Goal: Task Accomplishment & Management: Use online tool/utility

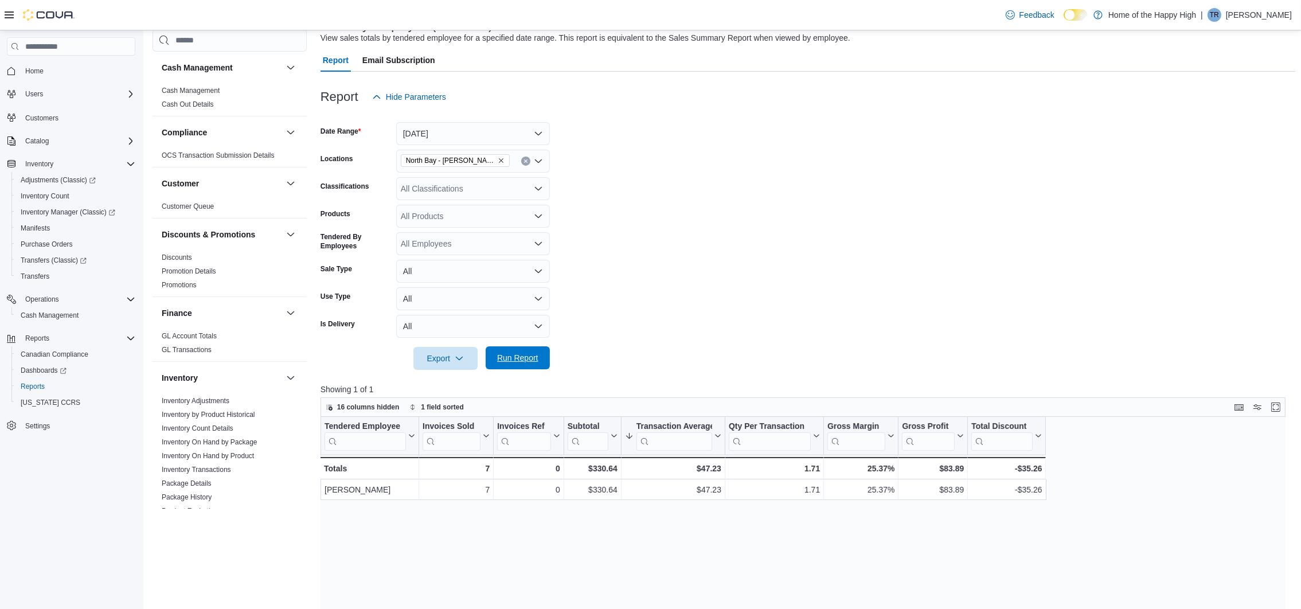
scroll to position [86, 0]
click at [529, 360] on span "Run Report" at bounding box center [517, 357] width 41 height 11
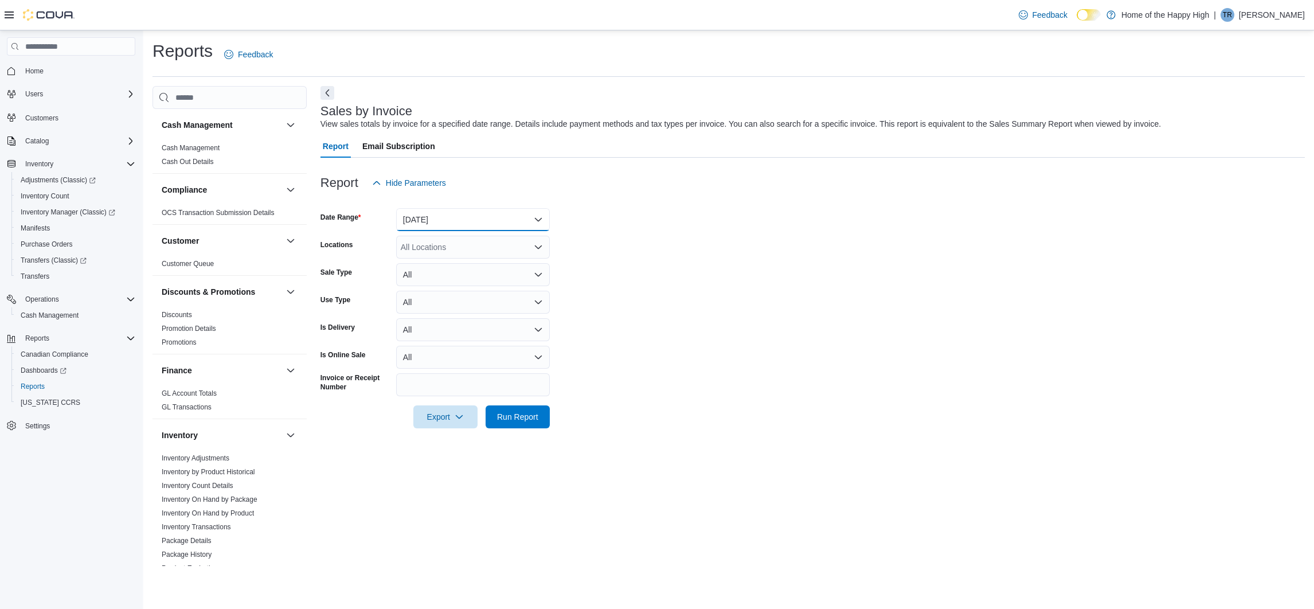
click at [531, 230] on button "[DATE]" at bounding box center [473, 219] width 154 height 23
click at [521, 222] on button "[DATE]" at bounding box center [473, 219] width 154 height 23
drag, startPoint x: 517, startPoint y: 227, endPoint x: 514, endPoint y: 239, distance: 12.8
click at [516, 228] on button "[DATE]" at bounding box center [473, 219] width 154 height 23
click at [489, 272] on button "[DATE]" at bounding box center [473, 265] width 154 height 23
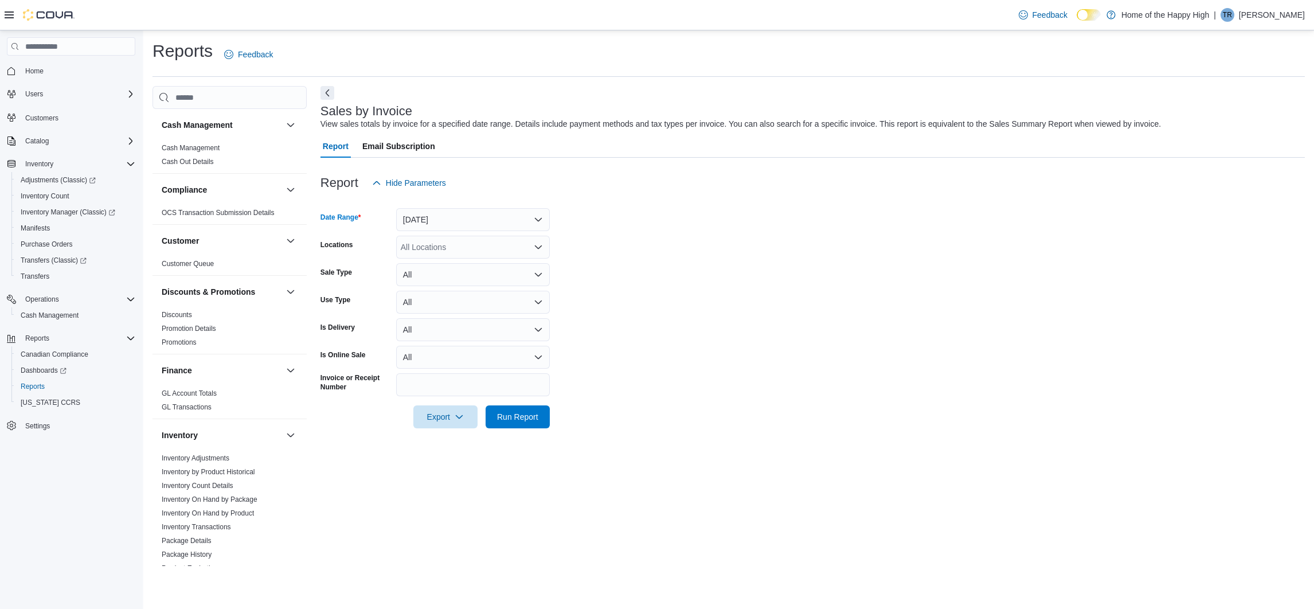
click at [487, 260] on form "Date Range [DATE] Locations All Locations Sale Type All Use Type All Is Deliver…" at bounding box center [813, 311] width 985 height 234
click at [486, 253] on div "All Locations" at bounding box center [473, 247] width 154 height 23
type input "***"
drag, startPoint x: 488, startPoint y: 261, endPoint x: 727, endPoint y: 337, distance: 250.3
click at [489, 262] on span "North Bay - [PERSON_NAME] Terrace - Fire & Flower" at bounding box center [540, 266] width 193 height 11
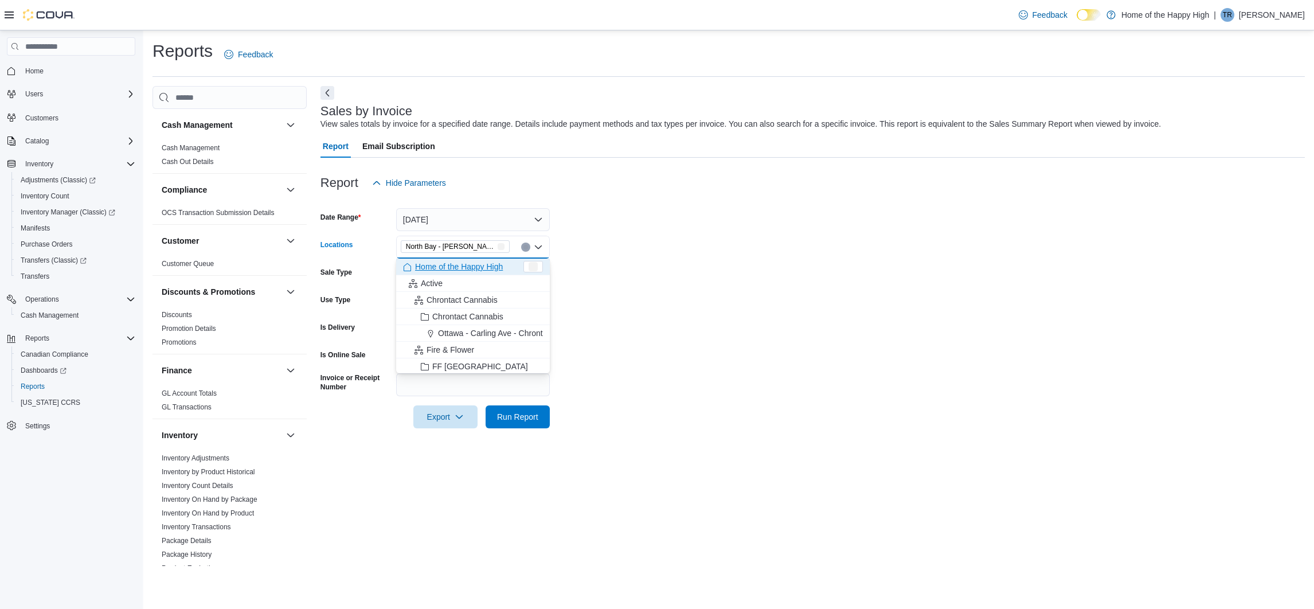
click at [732, 337] on form "Date Range [DATE] Locations [GEOGRAPHIC_DATA] - [GEOGRAPHIC_DATA] Terrace - Fir…" at bounding box center [813, 311] width 985 height 234
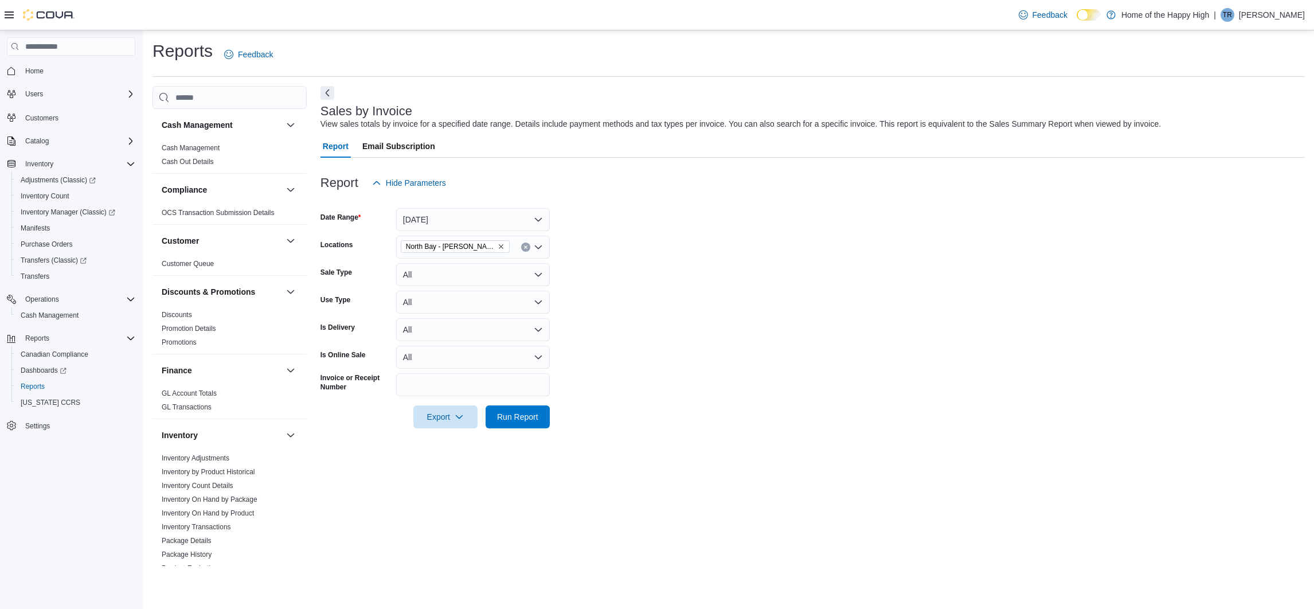
click at [529, 397] on div at bounding box center [813, 400] width 985 height 9
click at [537, 422] on span "Run Report" at bounding box center [518, 416] width 50 height 23
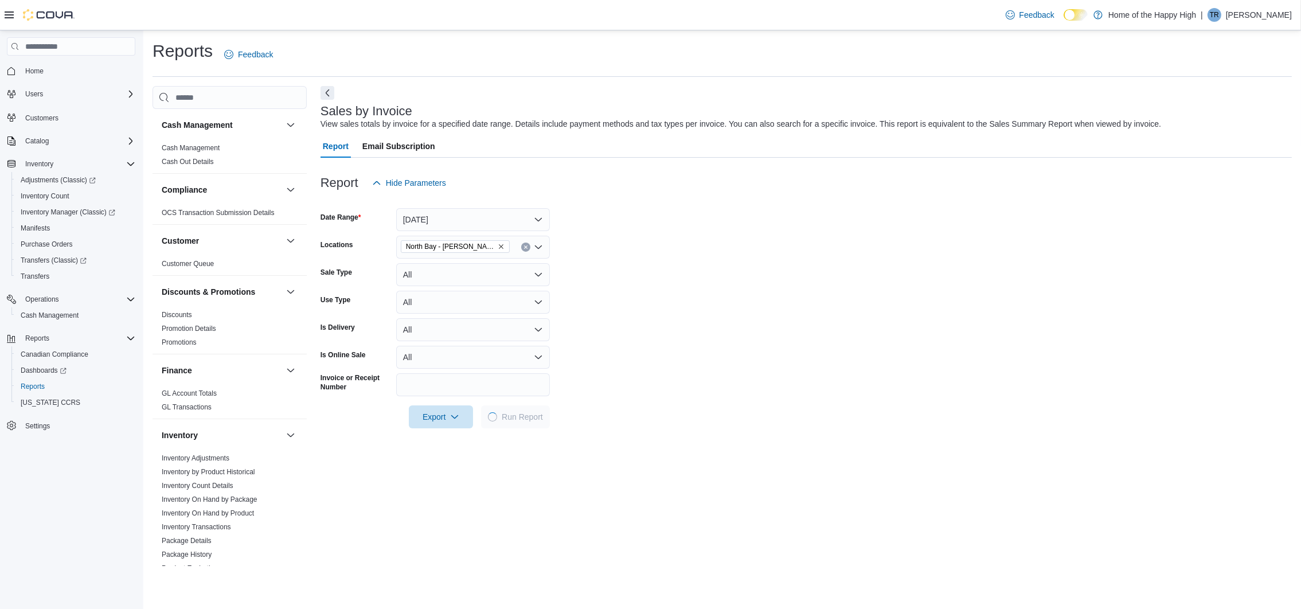
click at [322, 89] on button "Next" at bounding box center [328, 93] width 14 height 14
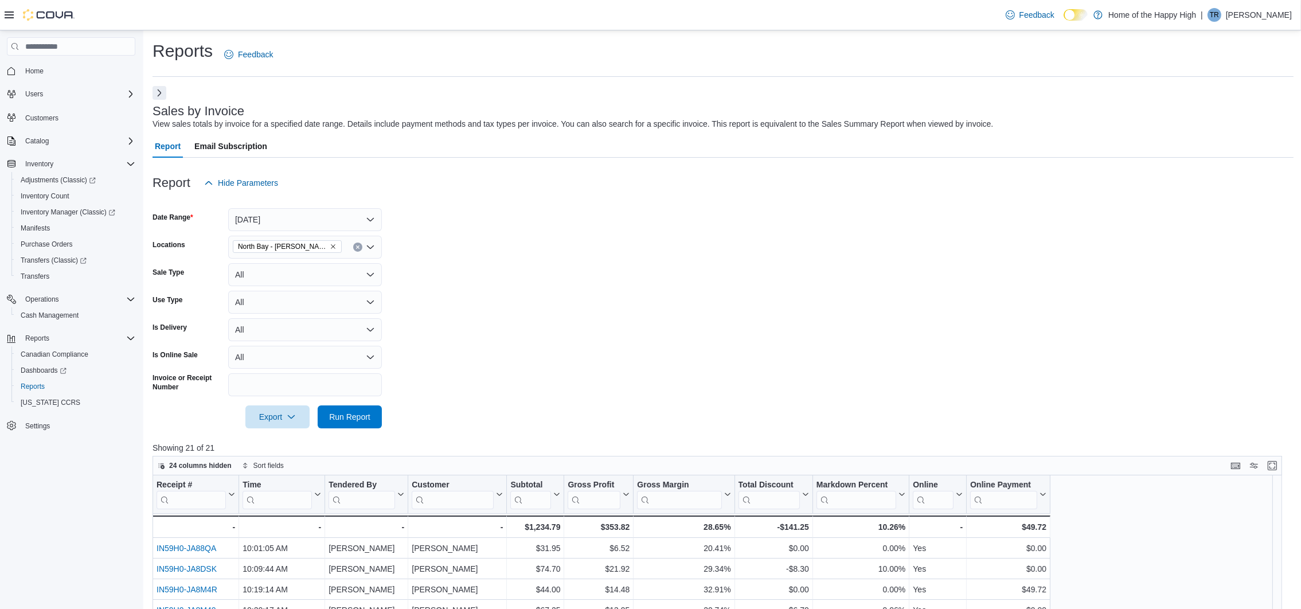
click at [11, 11] on icon at bounding box center [9, 14] width 9 height 7
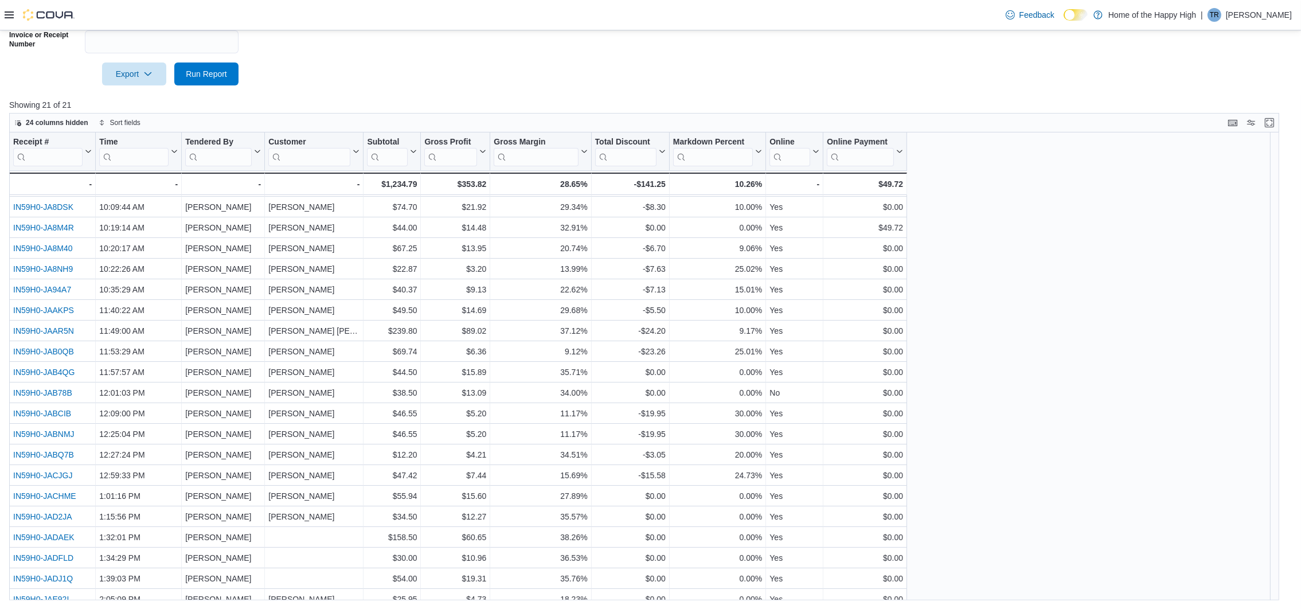
scroll to position [29, 0]
